Goal: Find specific page/section: Find specific page/section

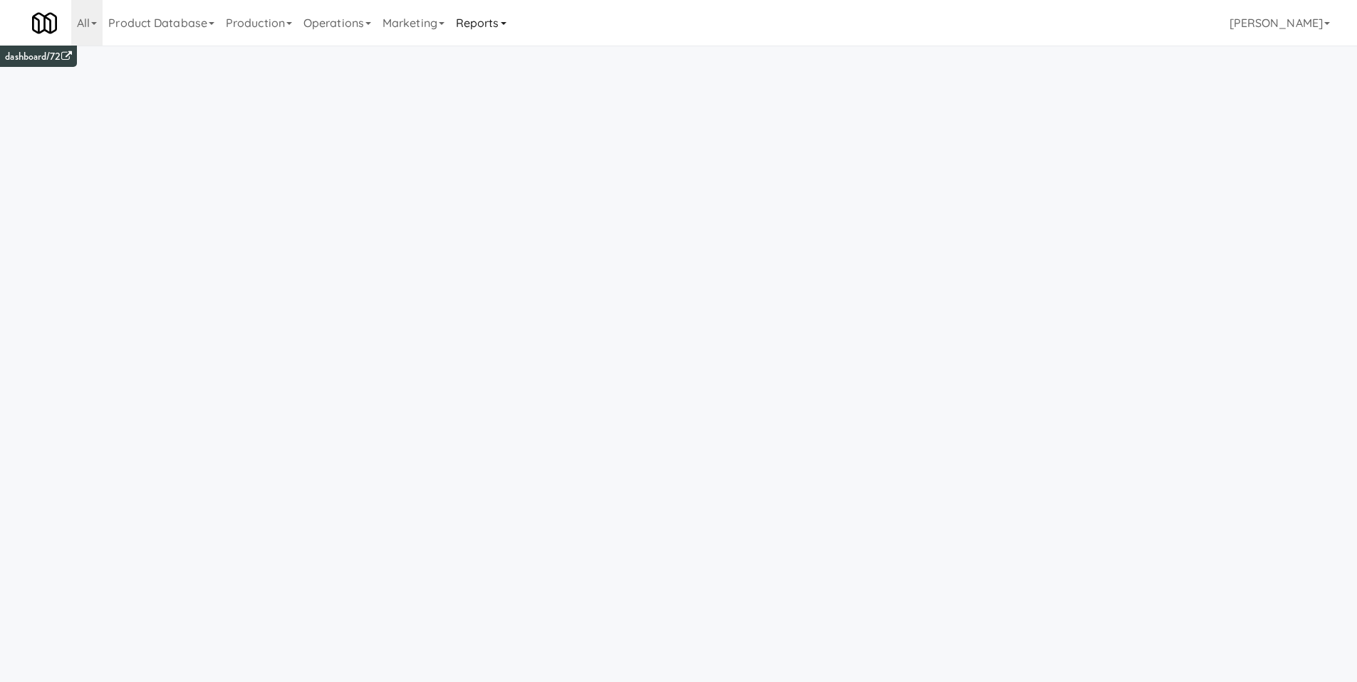
click at [511, 24] on link "Reports" at bounding box center [481, 23] width 62 height 46
click at [182, 22] on link "Product Database" at bounding box center [162, 23] width 118 height 46
click at [377, 15] on link "Operations" at bounding box center [337, 23] width 79 height 46
click at [360, 114] on link "Operators" at bounding box center [355, 113] width 114 height 26
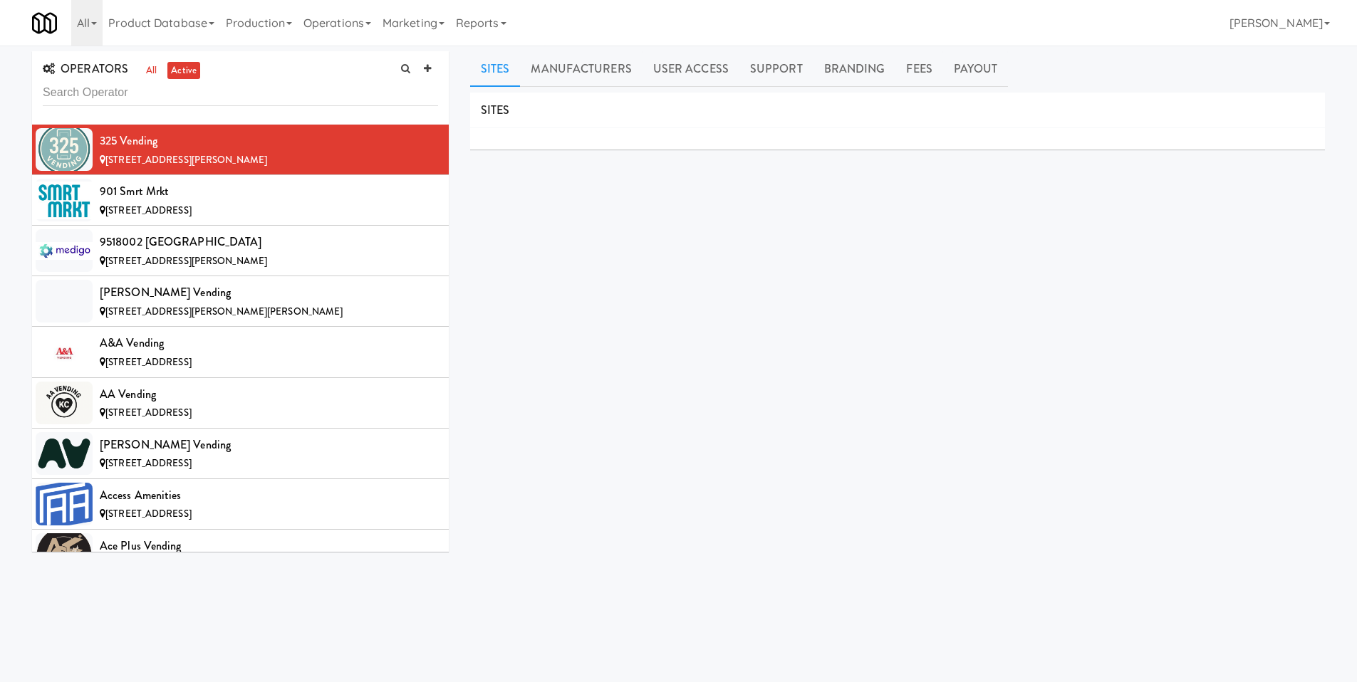
click at [126, 98] on input "text" at bounding box center [240, 93] width 395 height 26
type input "launch hydrate"
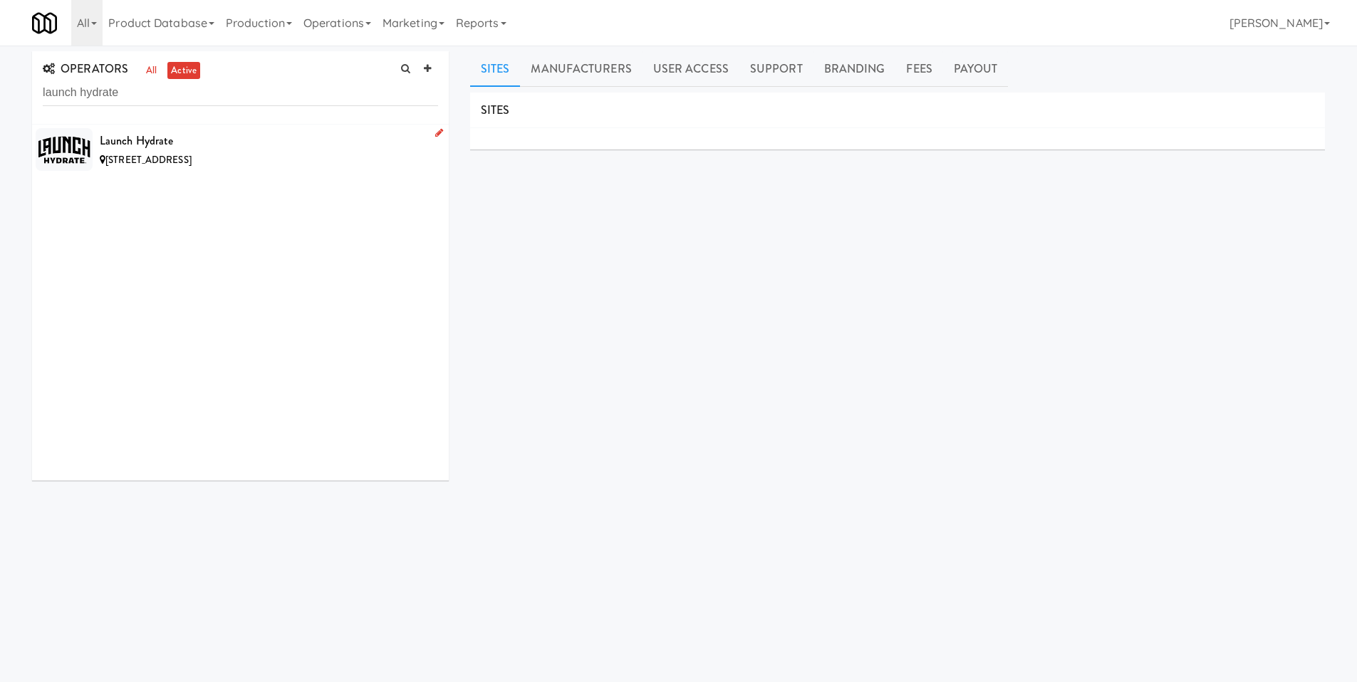
click at [173, 170] on li "Launch Hydrate [STREET_ADDRESS]" at bounding box center [240, 150] width 417 height 50
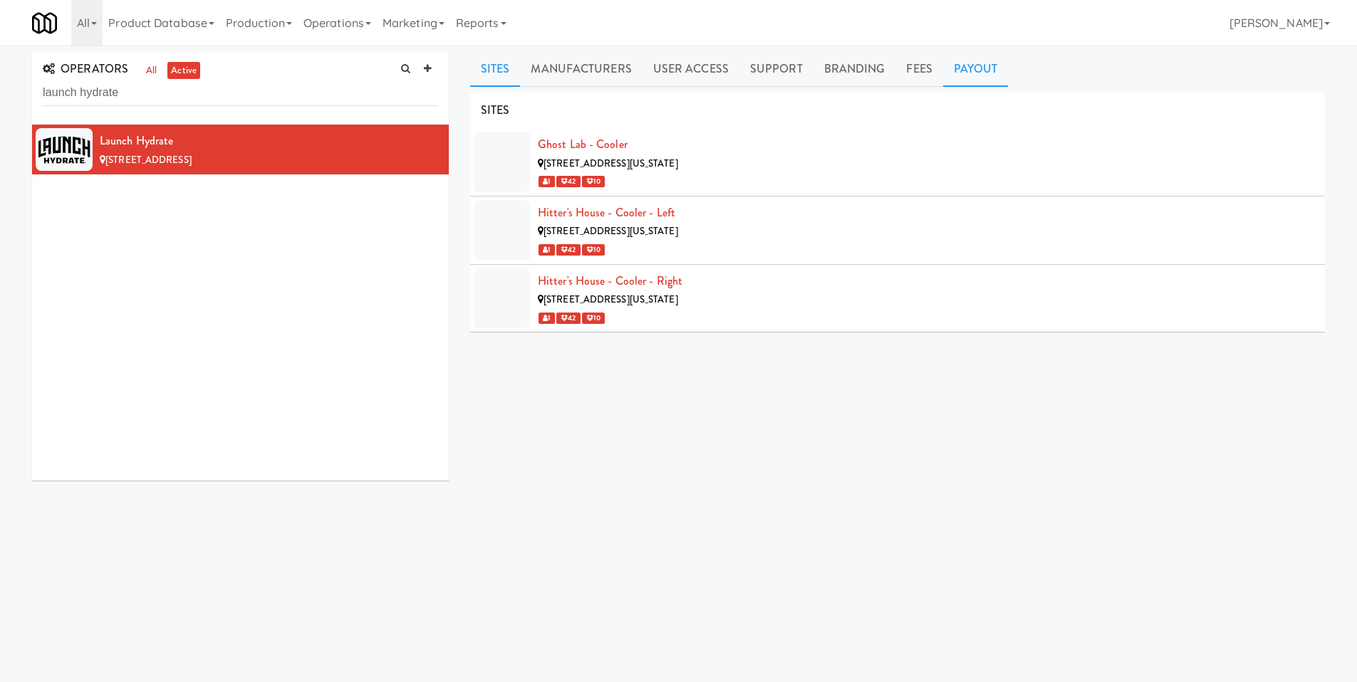
click at [967, 76] on link "Payout" at bounding box center [976, 69] width 66 height 36
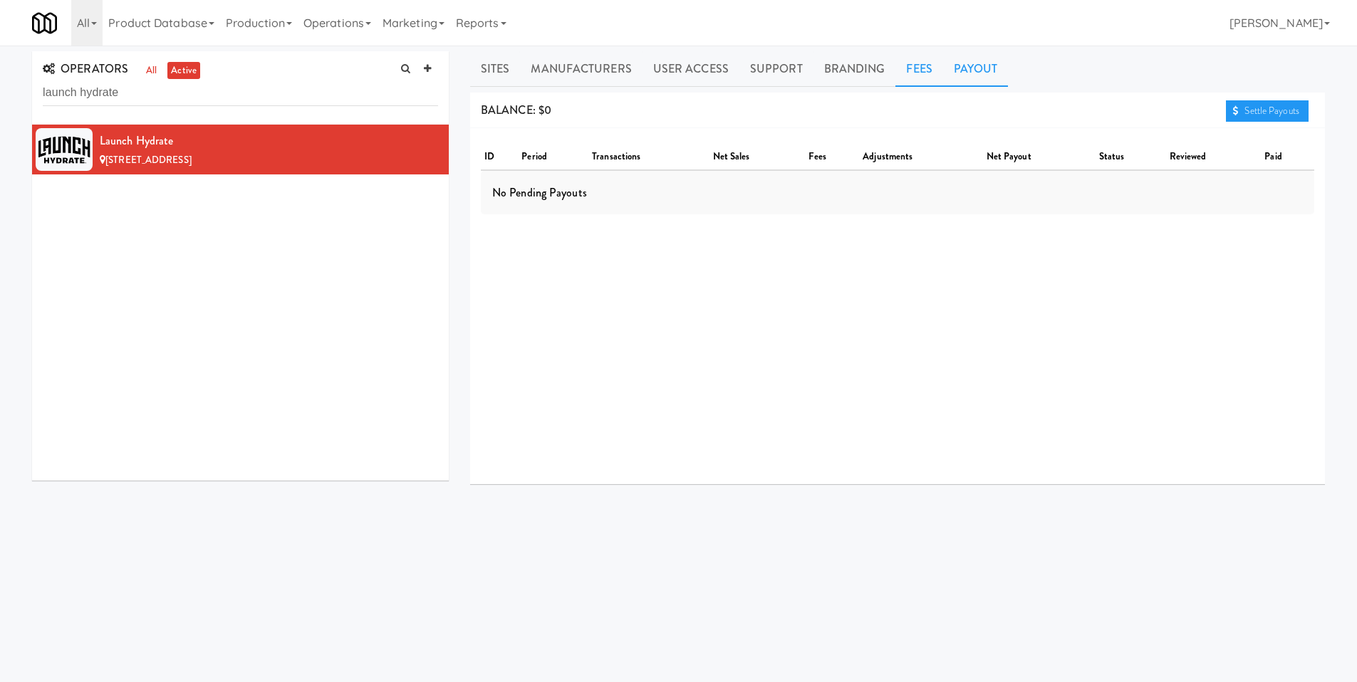
click at [900, 71] on link "Fees" at bounding box center [918, 69] width 47 height 36
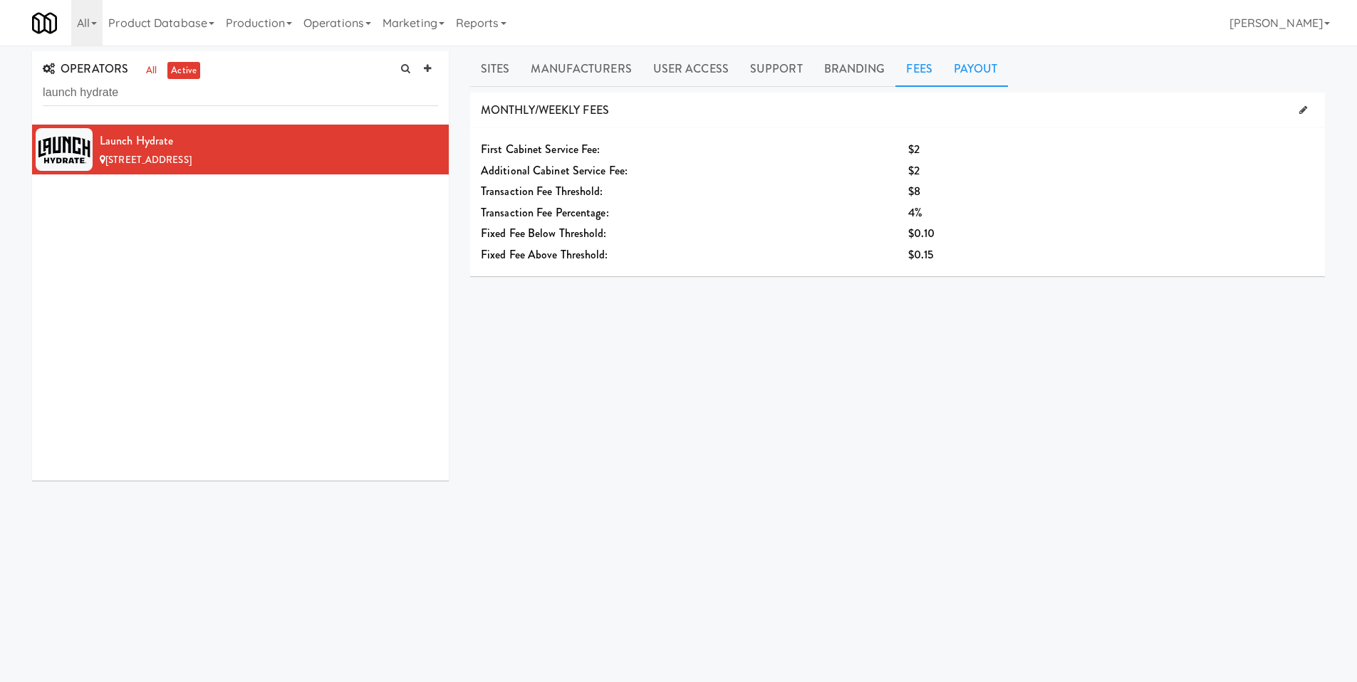
click at [964, 71] on link "Payout" at bounding box center [976, 69] width 66 height 36
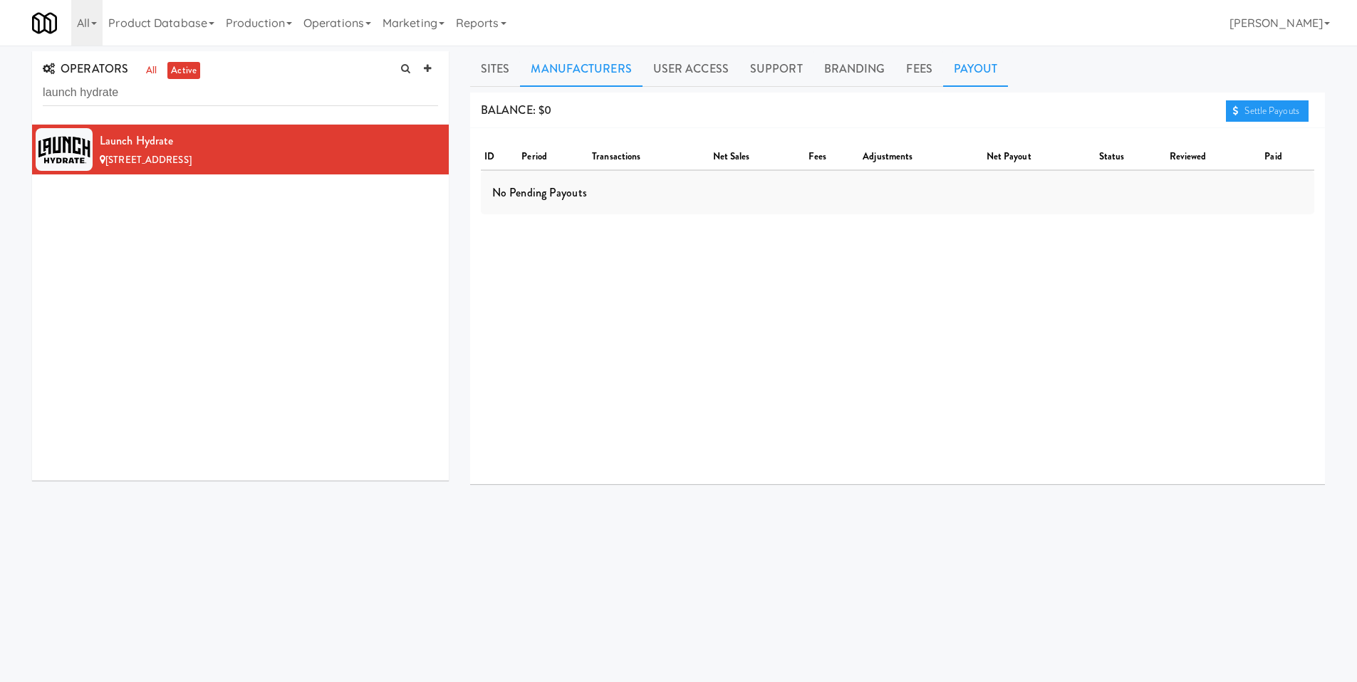
click at [561, 76] on link "Manufacturers" at bounding box center [581, 69] width 122 height 36
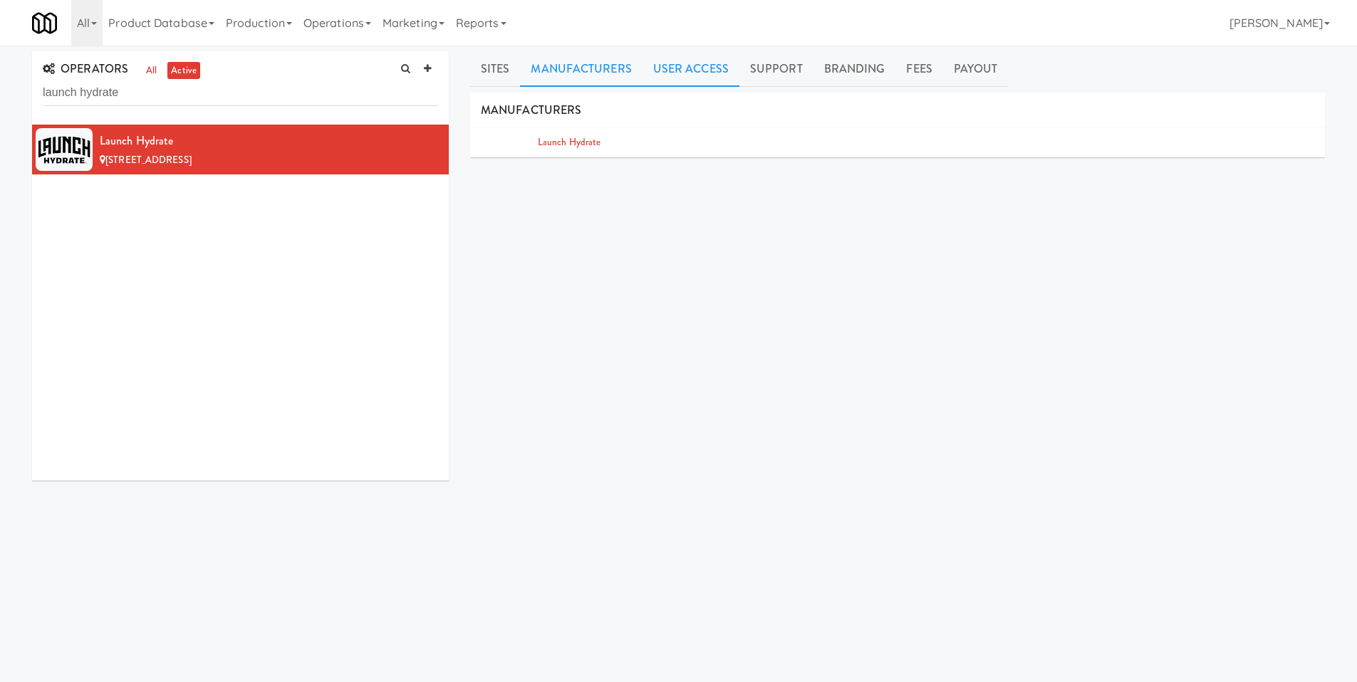
click at [691, 63] on link "User Access" at bounding box center [690, 69] width 97 height 36
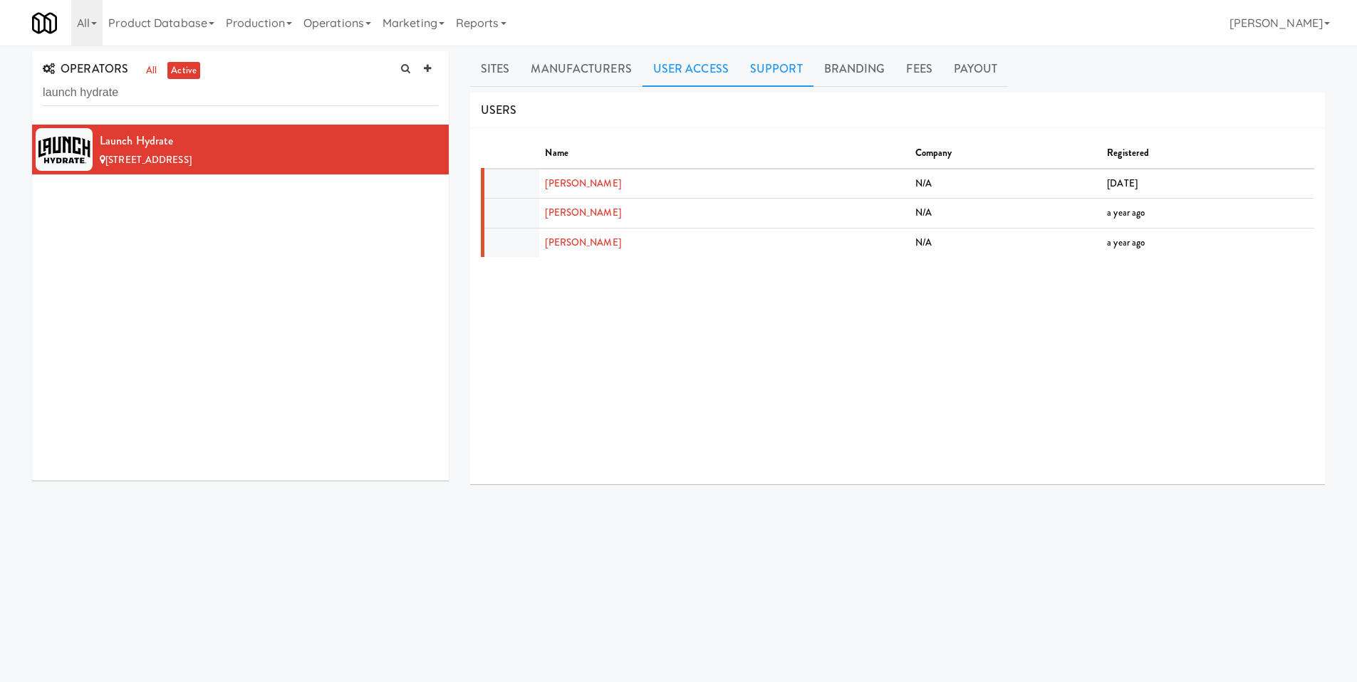
click at [796, 71] on link "Support" at bounding box center [776, 69] width 74 height 36
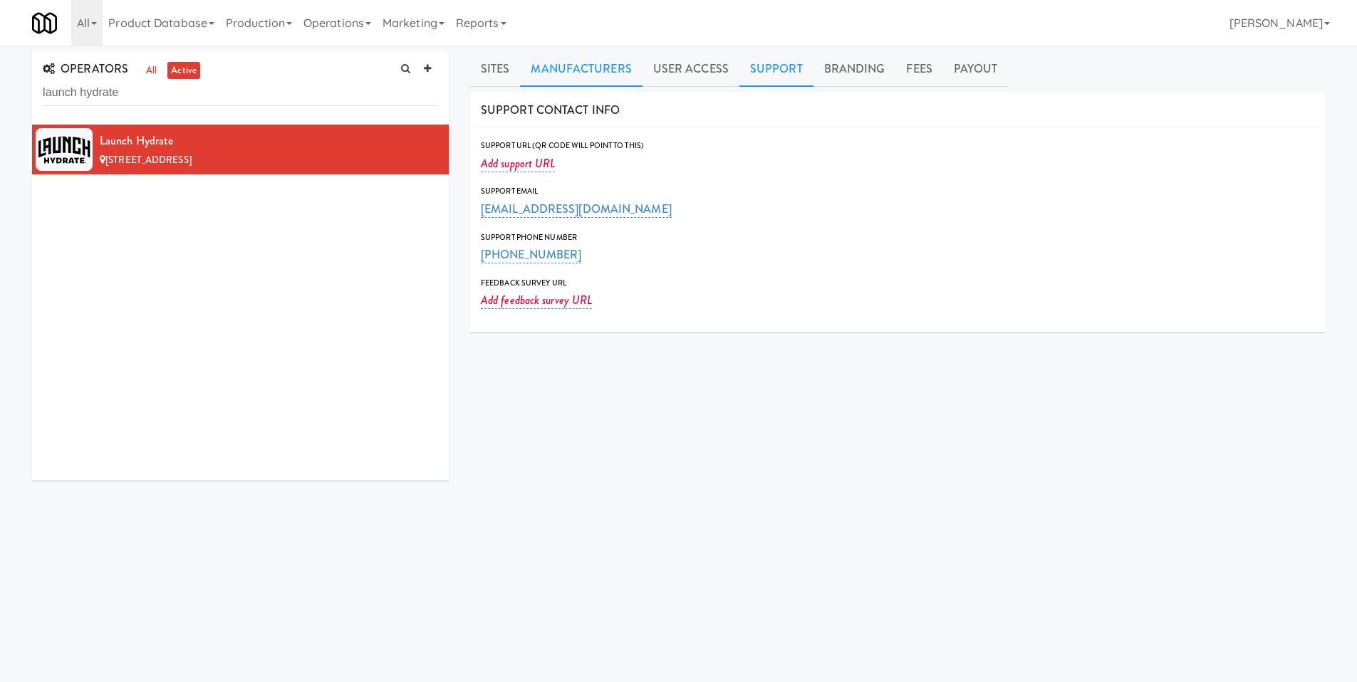
click at [630, 80] on link "Manufacturers" at bounding box center [581, 69] width 122 height 36
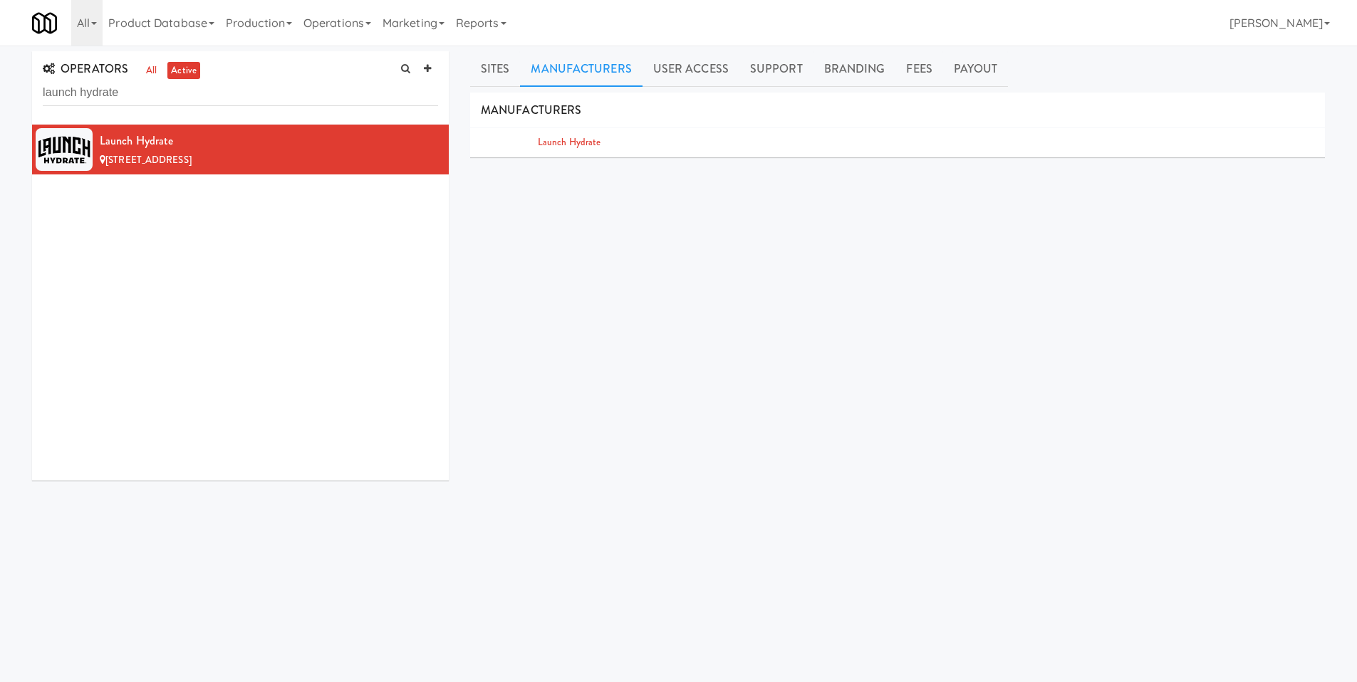
click at [506, 90] on div "Sites Manufacturers User Access Support Branding Fees Payout SITES Ghost Lab - …" at bounding box center [897, 338] width 855 height 575
click at [503, 80] on link "Sites" at bounding box center [495, 69] width 51 height 36
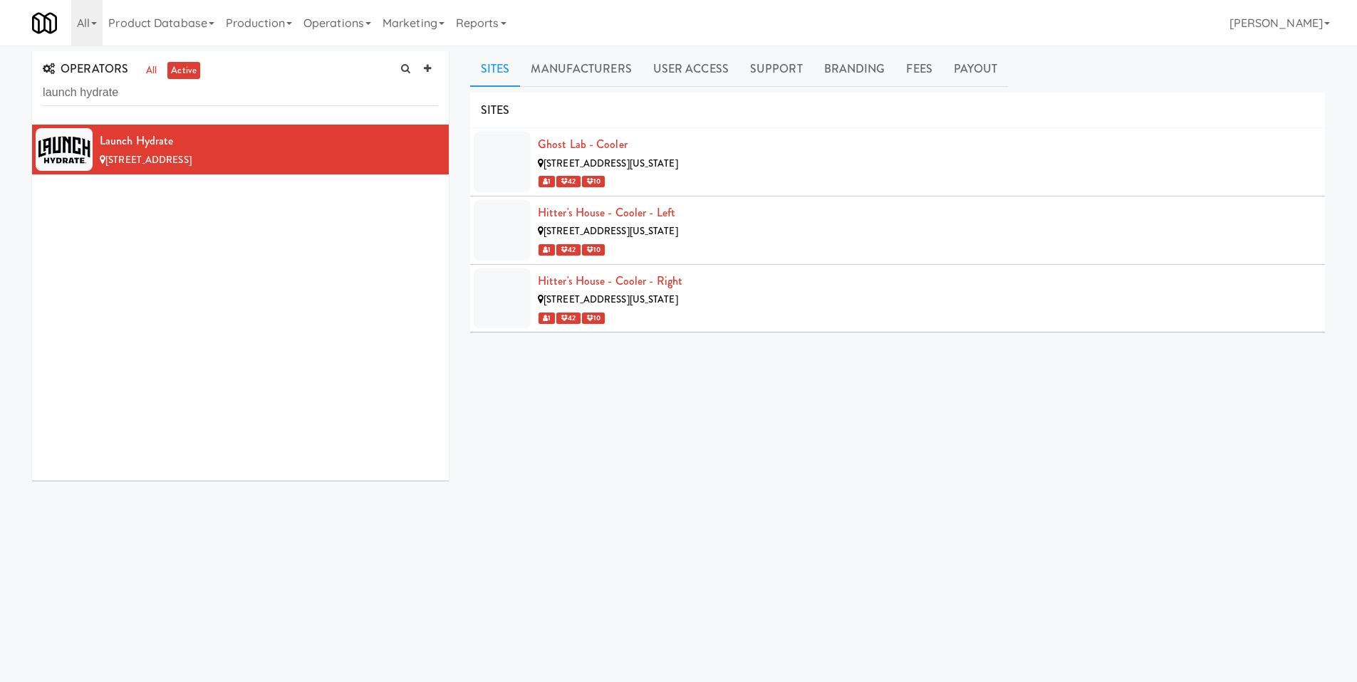
click at [647, 157] on span "[STREET_ADDRESS][US_STATE]" at bounding box center [610, 164] width 135 height 14
click at [509, 142] on div at bounding box center [502, 162] width 57 height 61
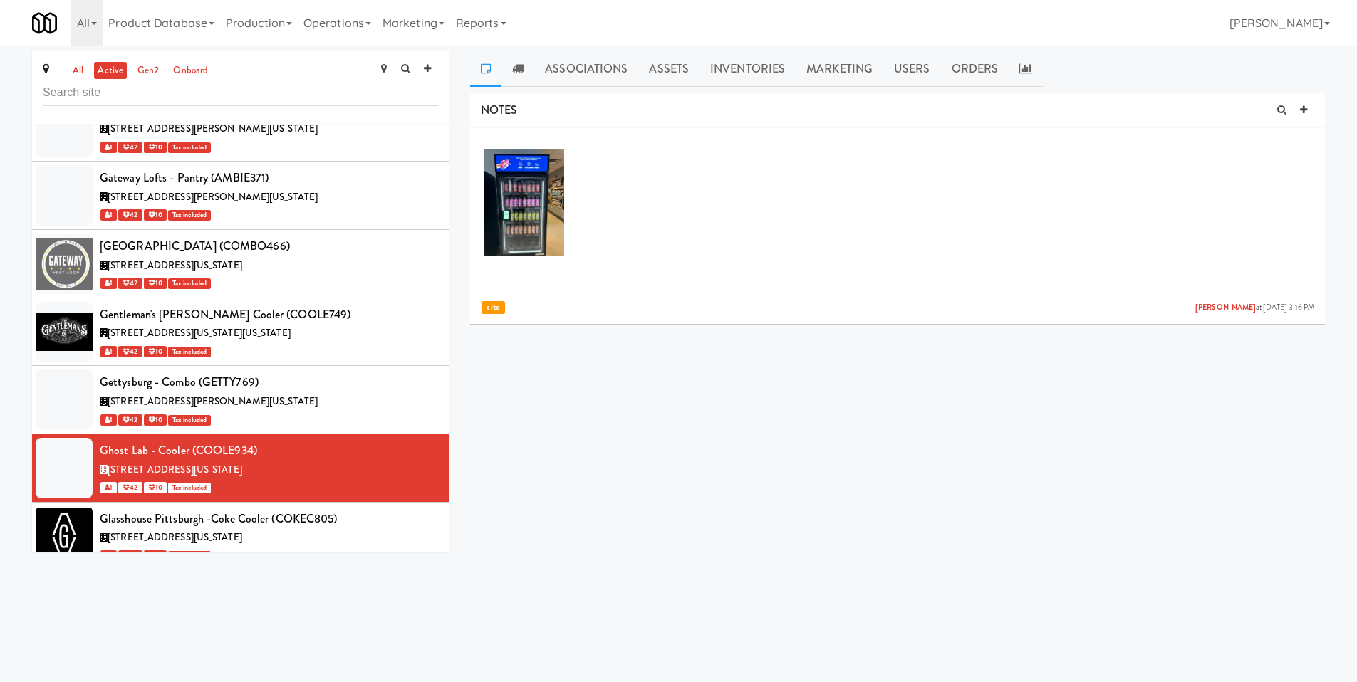
scroll to position [26558, 0]
click at [533, 207] on img at bounding box center [524, 203] width 80 height 107
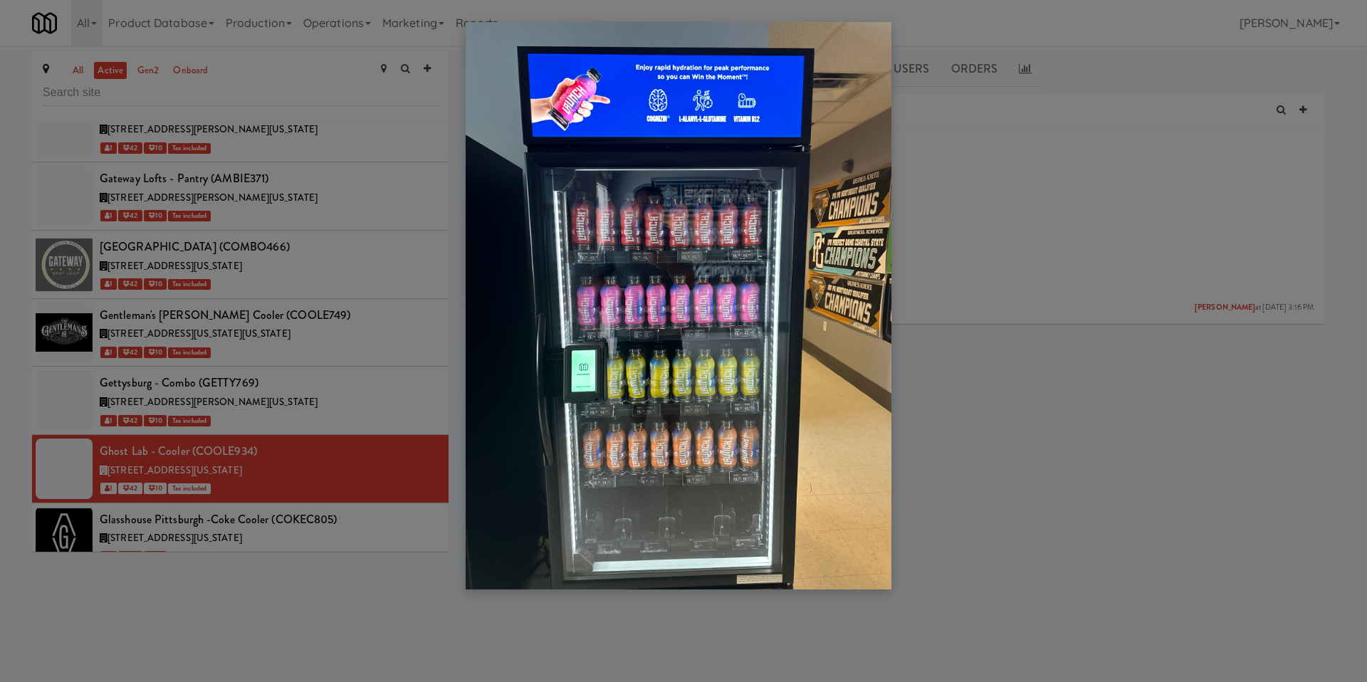
click at [1057, 223] on div at bounding box center [683, 341] width 1367 height 682
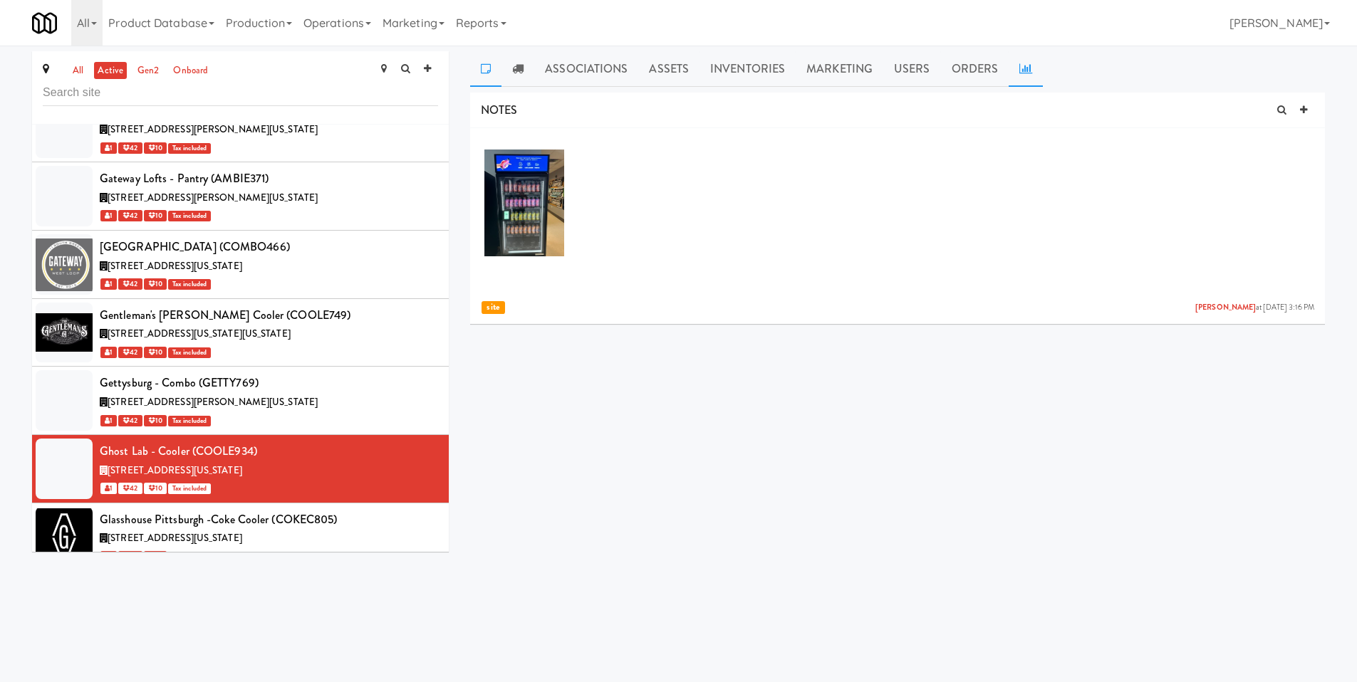
click at [1028, 66] on link at bounding box center [1025, 69] width 34 height 36
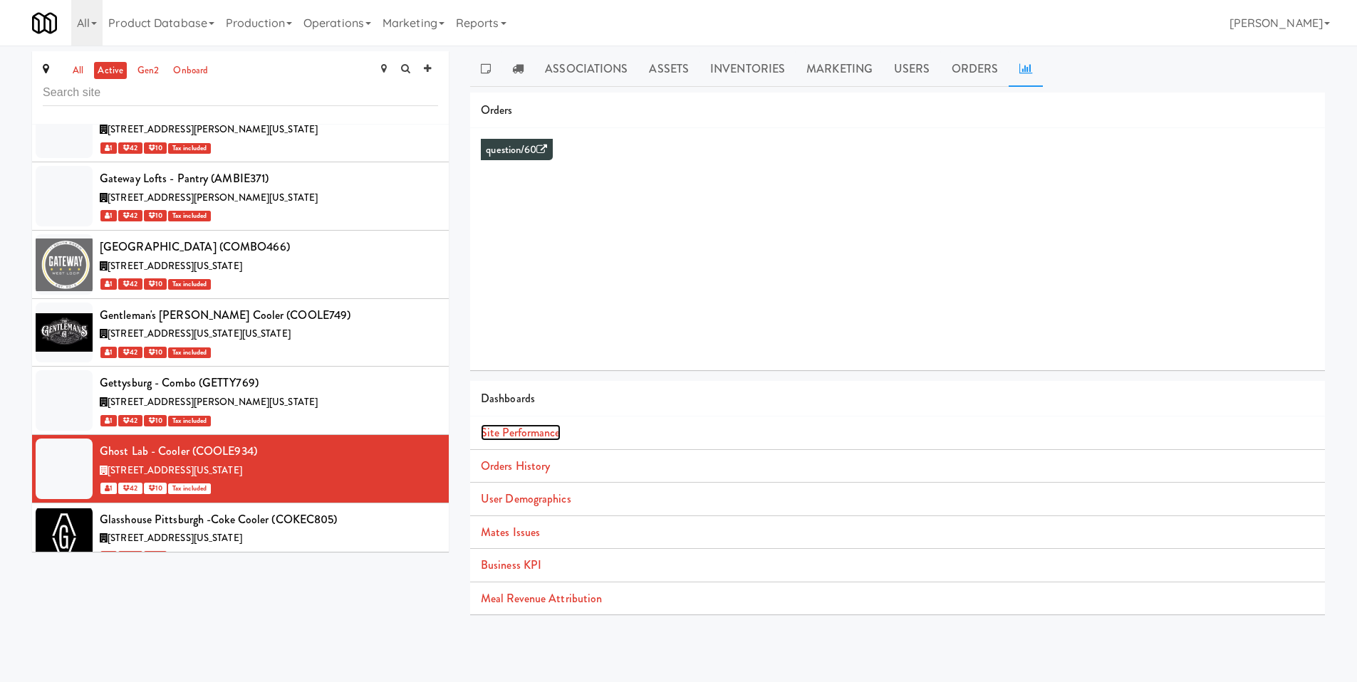
click at [516, 426] on link "Site Performance" at bounding box center [521, 432] width 80 height 16
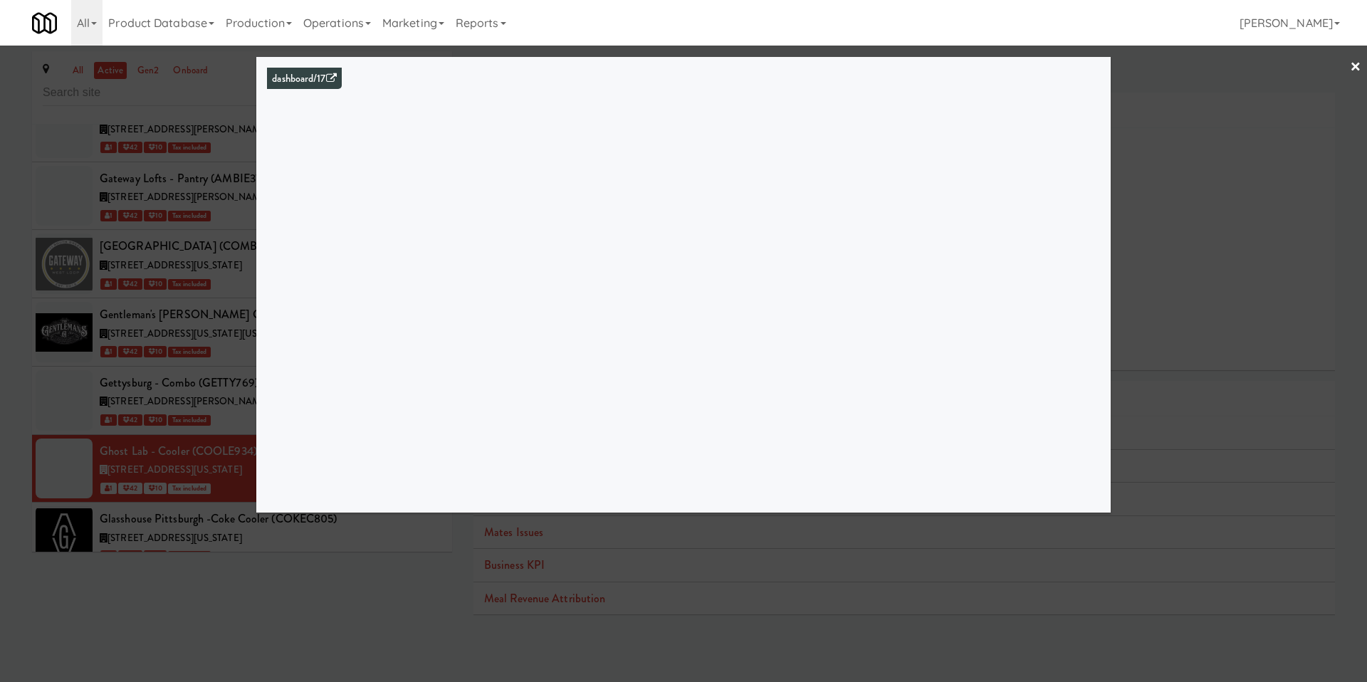
drag, startPoint x: 113, startPoint y: 68, endPoint x: 97, endPoint y: 61, distance: 17.2
click at [112, 66] on div at bounding box center [683, 341] width 1367 height 682
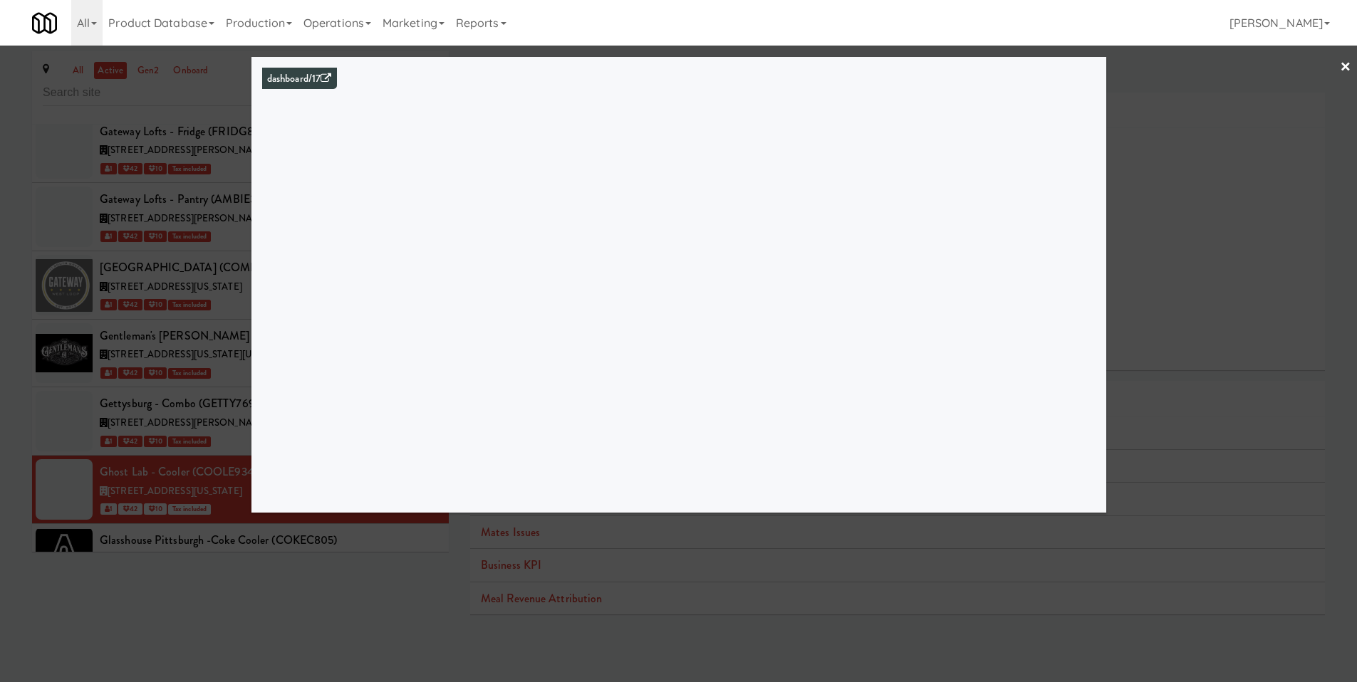
scroll to position [26558, 0]
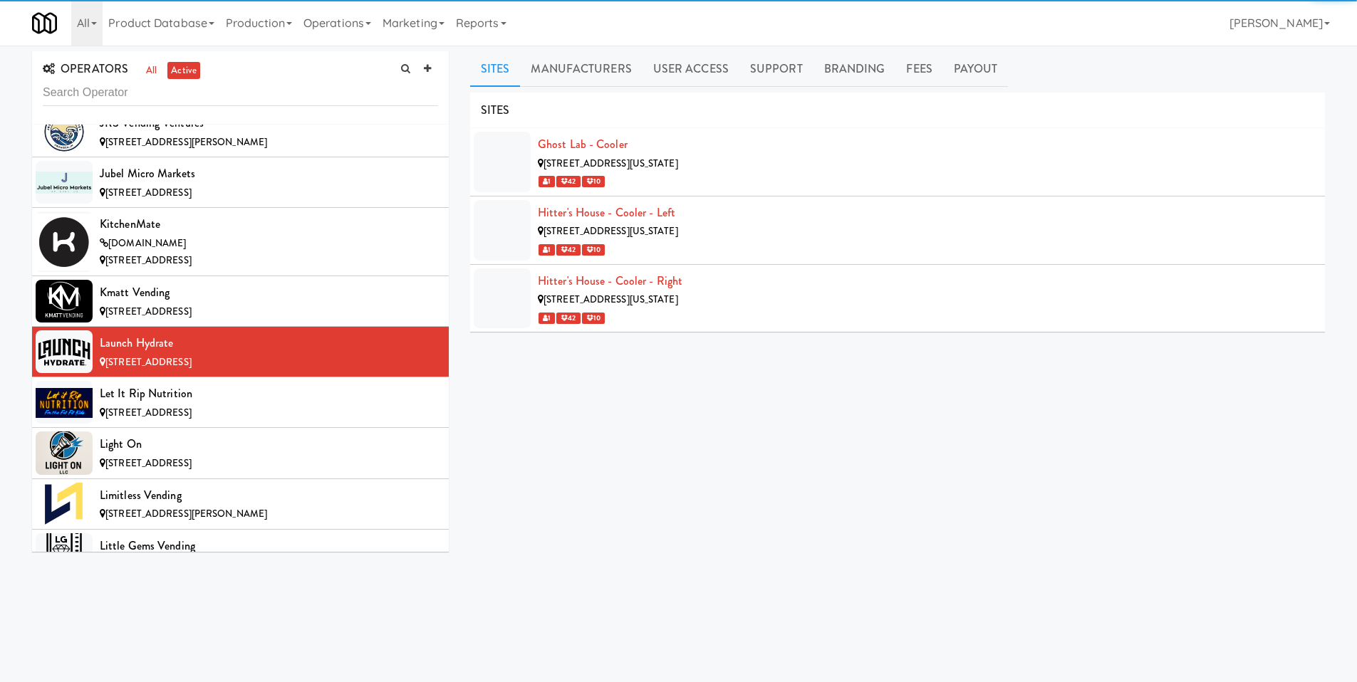
scroll to position [6109, 0]
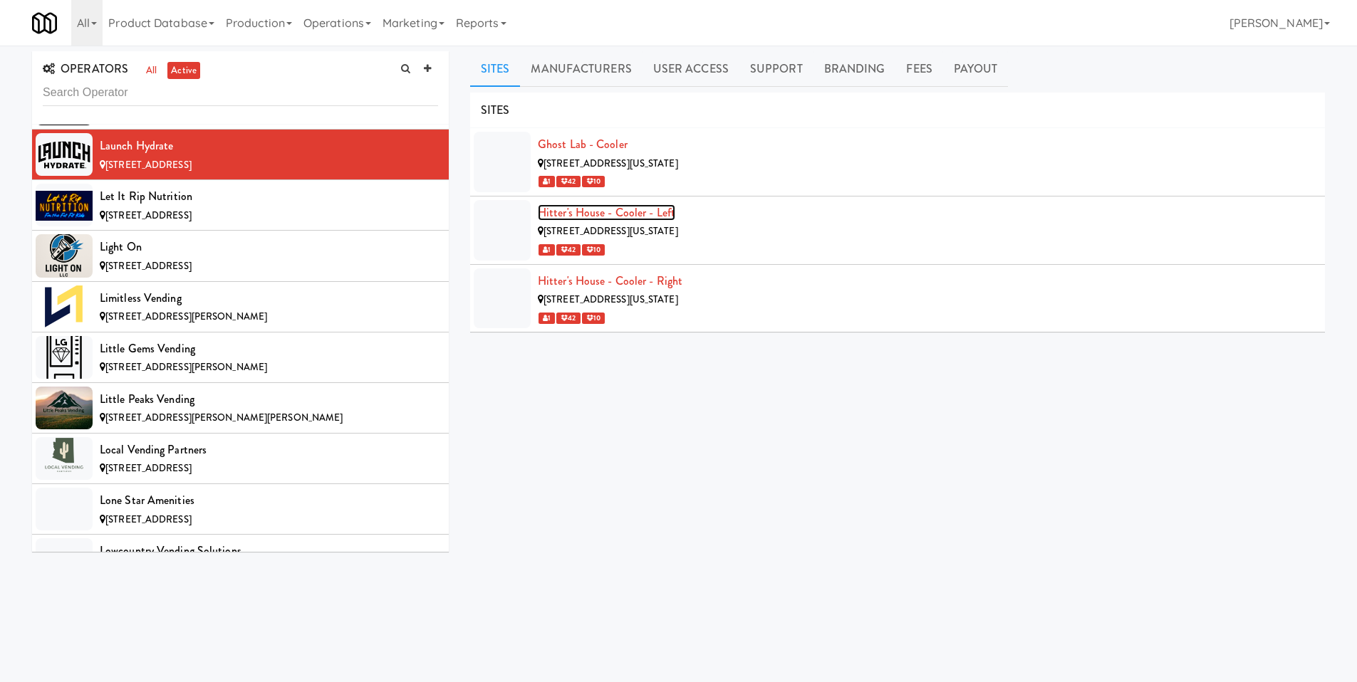
click at [608, 212] on link "Hitter's House - Cooler - Left" at bounding box center [606, 212] width 137 height 16
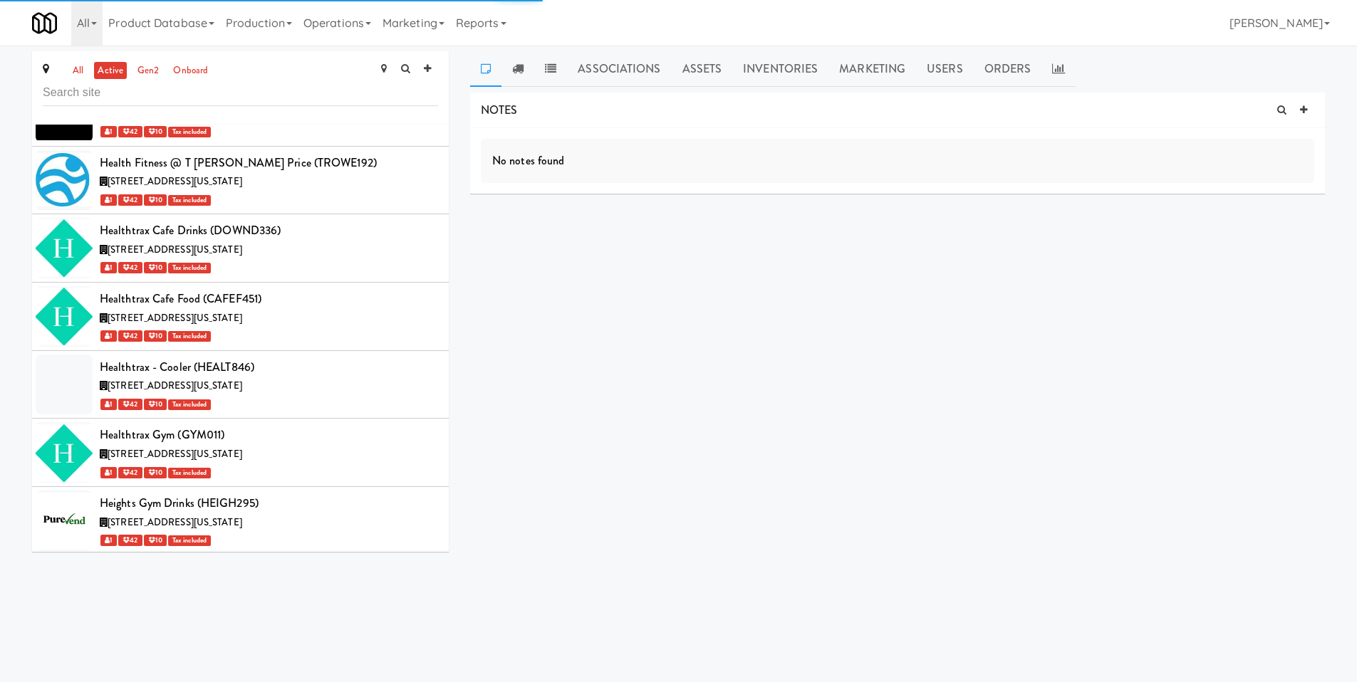
scroll to position [28992, 0]
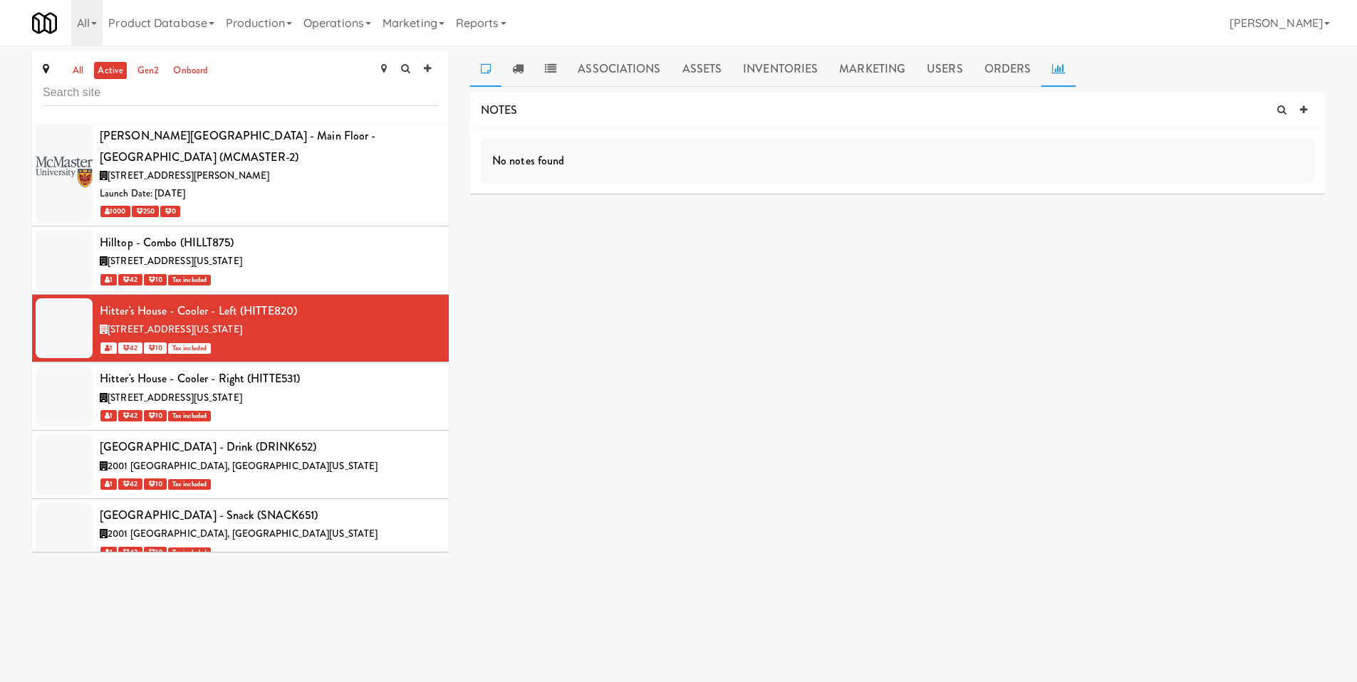
click at [1046, 71] on link at bounding box center [1058, 69] width 34 height 36
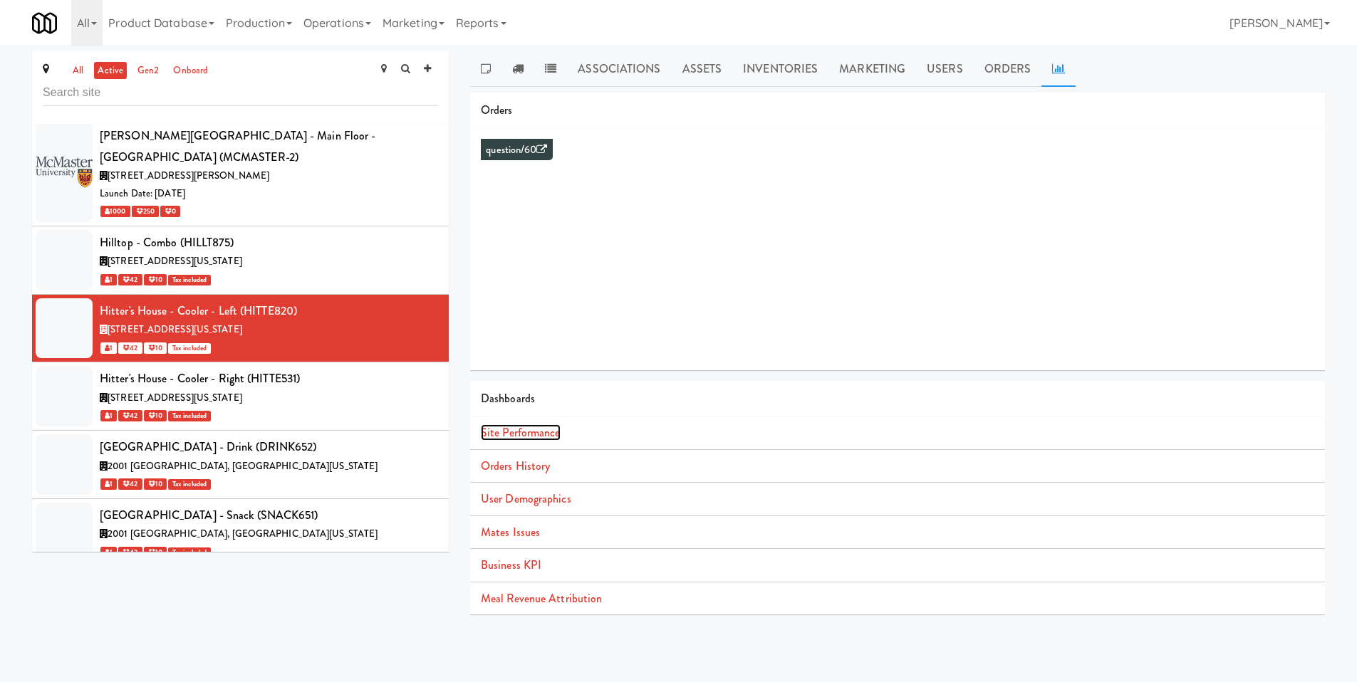
click at [504, 437] on link "Site Performance" at bounding box center [521, 432] width 80 height 16
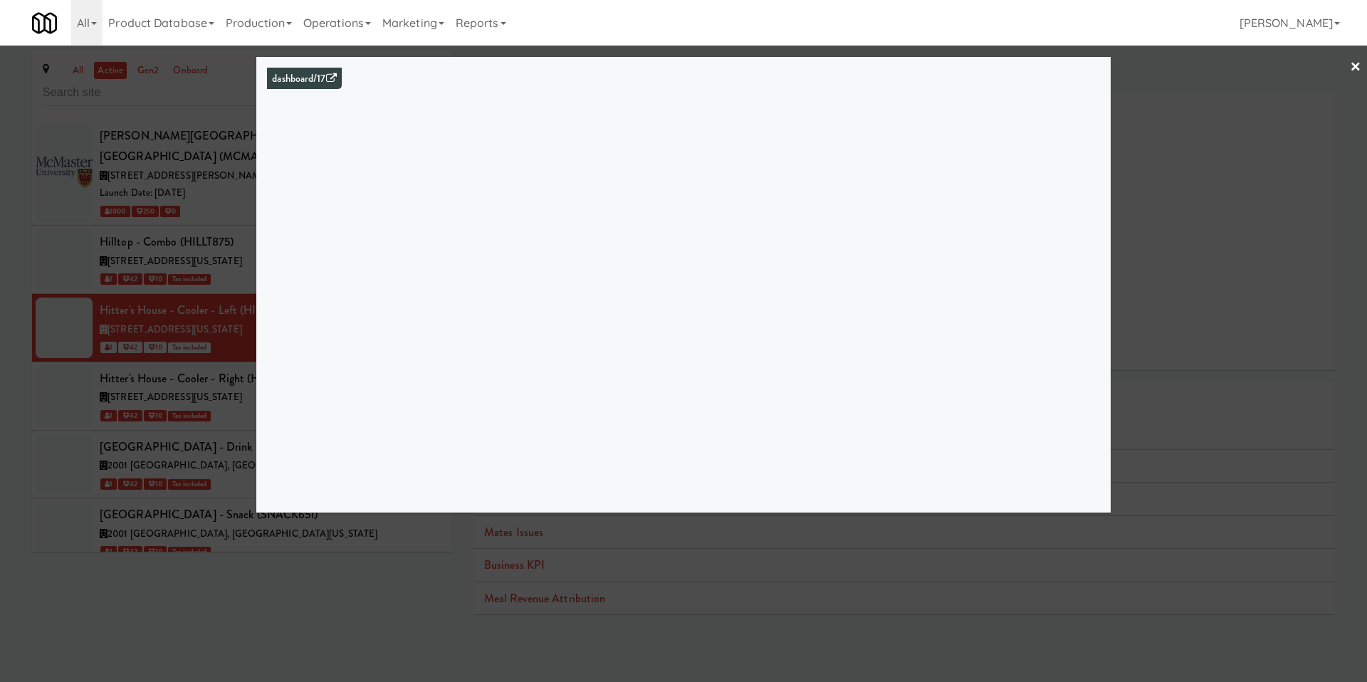
click at [1352, 63] on link "×" at bounding box center [1355, 68] width 11 height 44
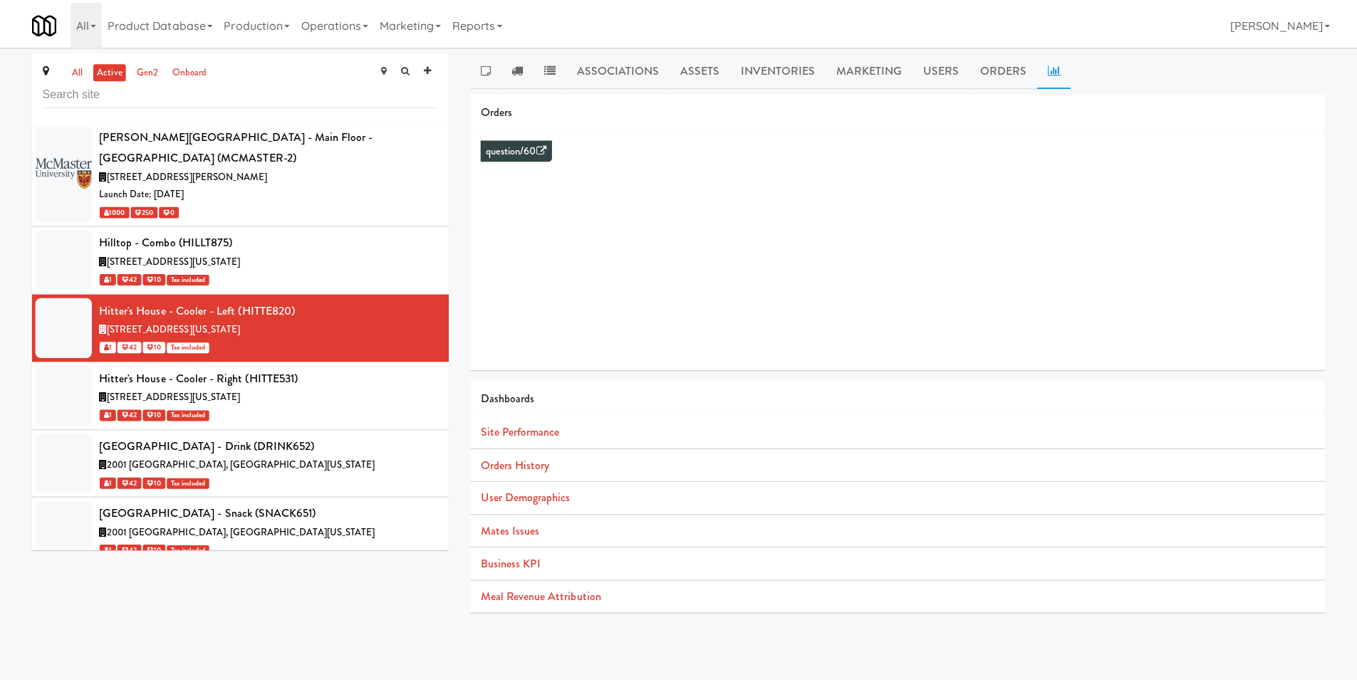
scroll to position [28992, 0]
click at [1003, 63] on link "Orders" at bounding box center [1008, 69] width 68 height 36
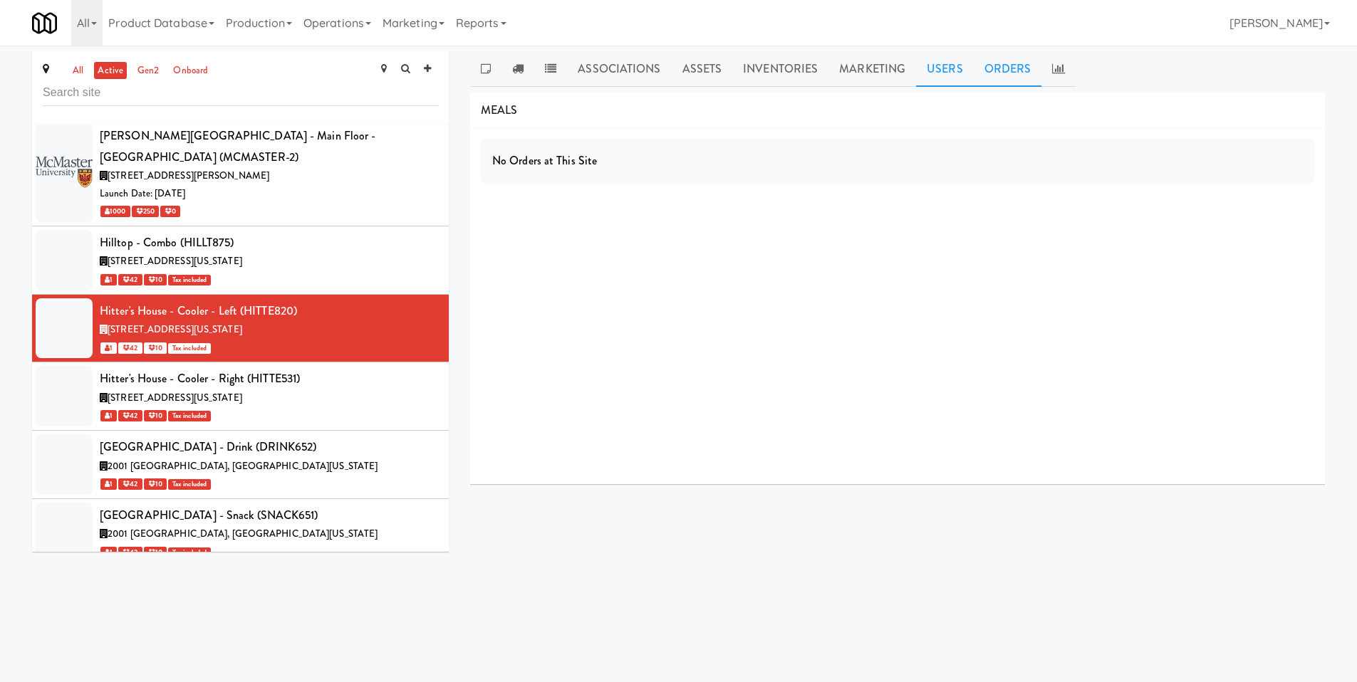
click at [927, 74] on link "Users" at bounding box center [945, 69] width 58 height 36
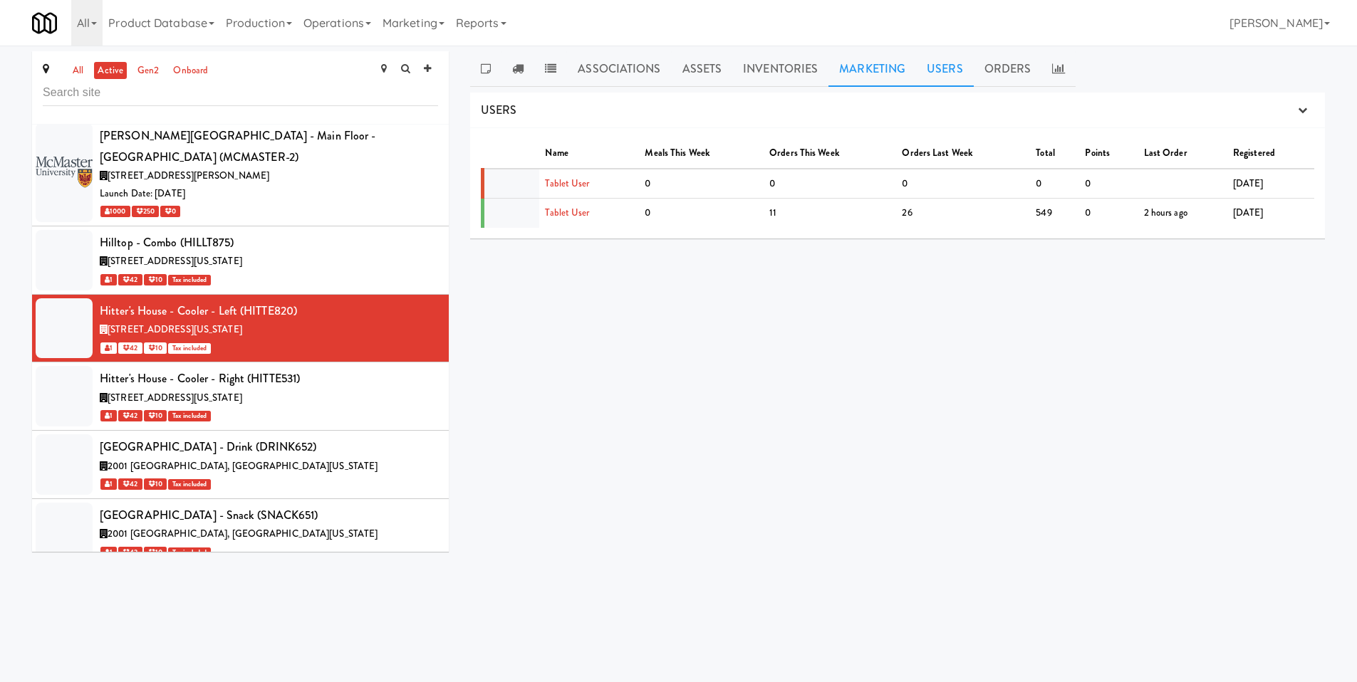
click at [879, 74] on link "Marketing" at bounding box center [872, 69] width 88 height 36
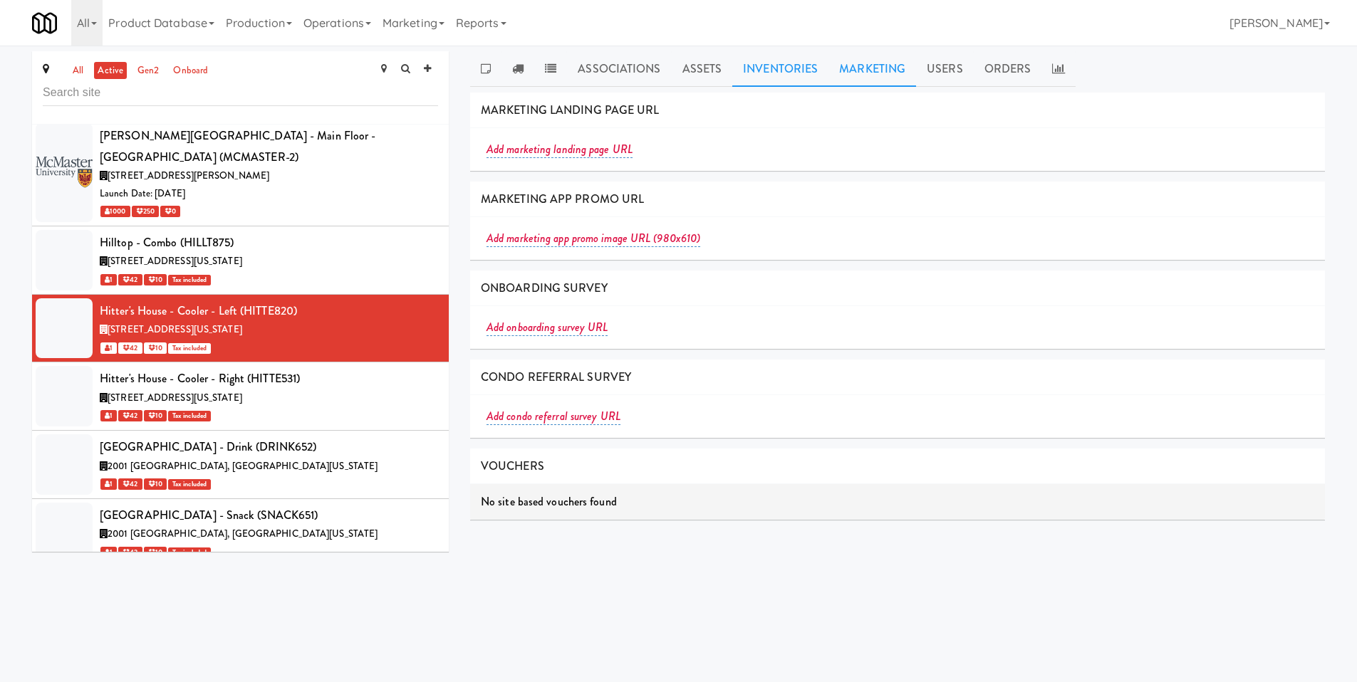
click at [796, 70] on link "Inventories" at bounding box center [780, 69] width 96 height 36
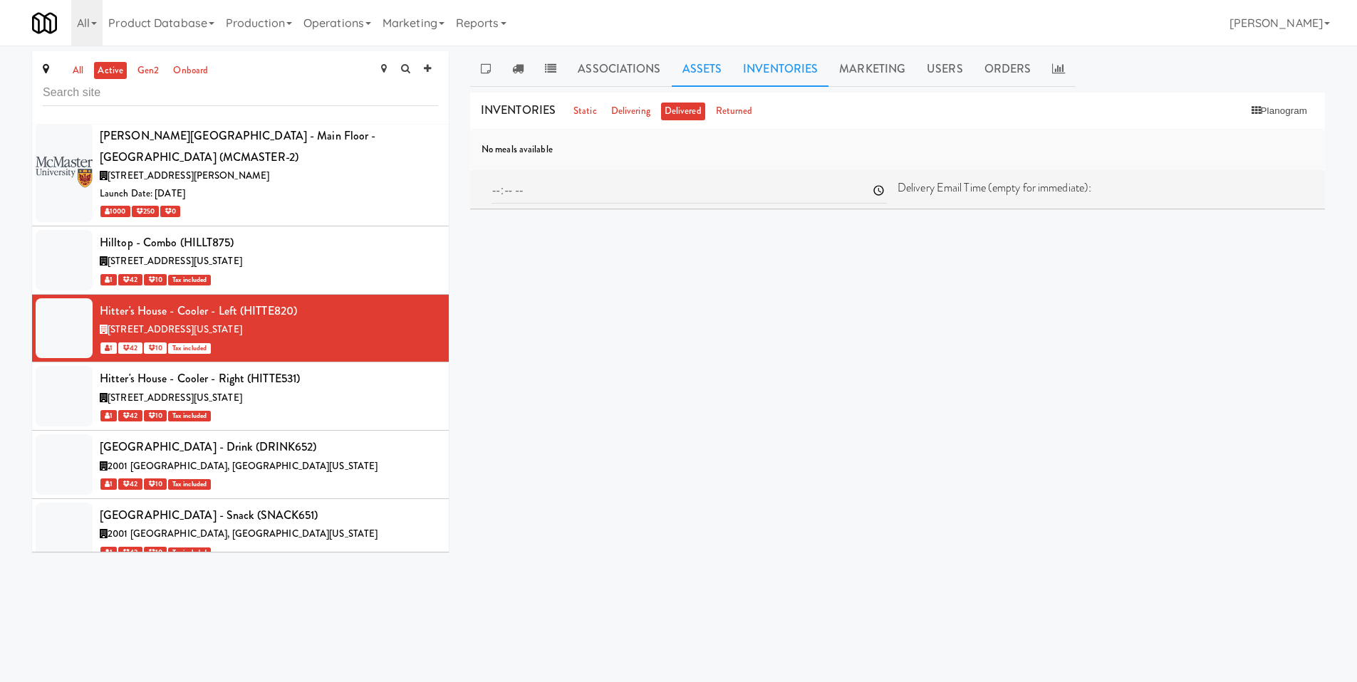
click at [709, 72] on link "Assets" at bounding box center [702, 69] width 61 height 36
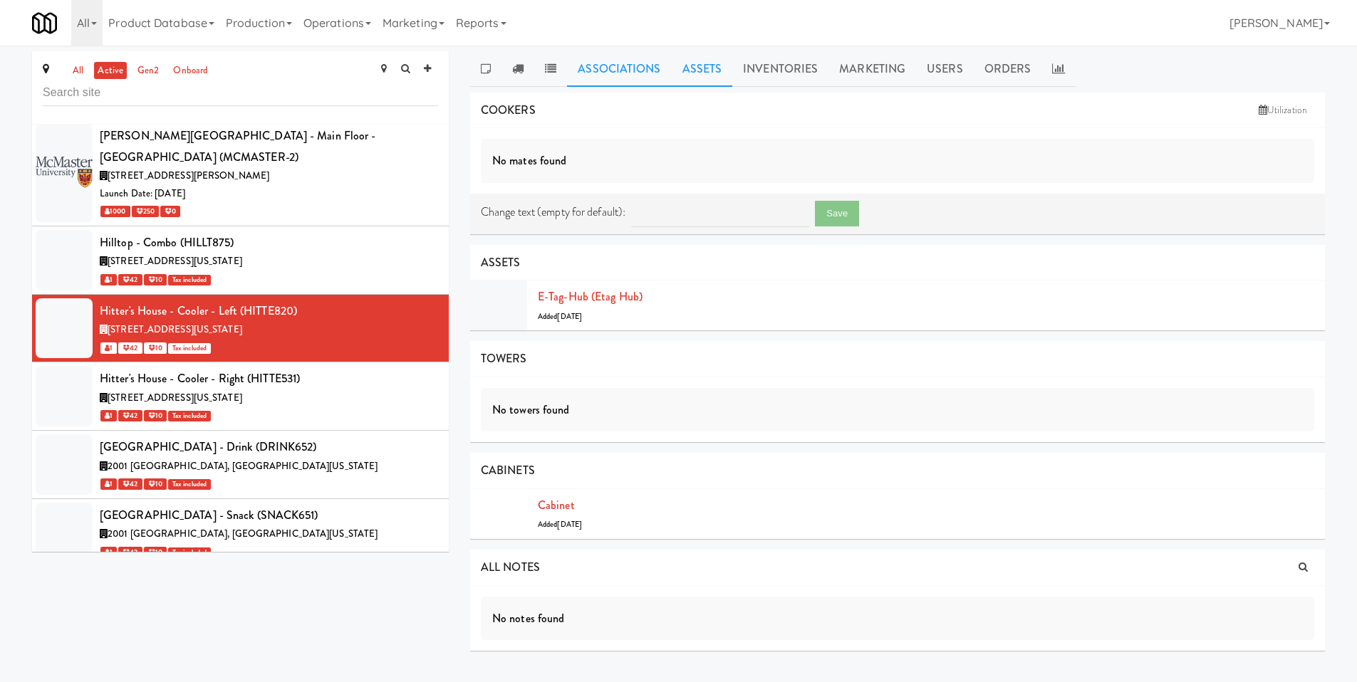
click at [609, 78] on link "Associations" at bounding box center [619, 69] width 104 height 36
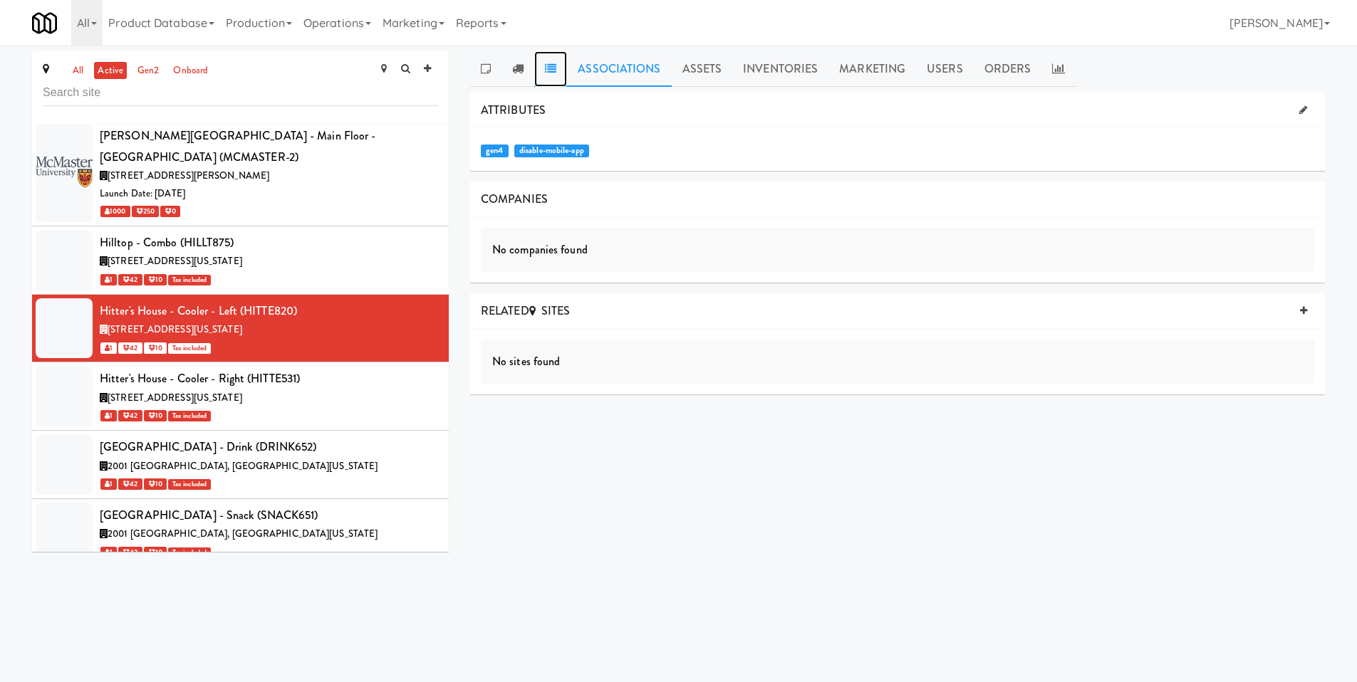
click at [562, 71] on link at bounding box center [550, 69] width 33 height 36
